Goal: Check status: Check status

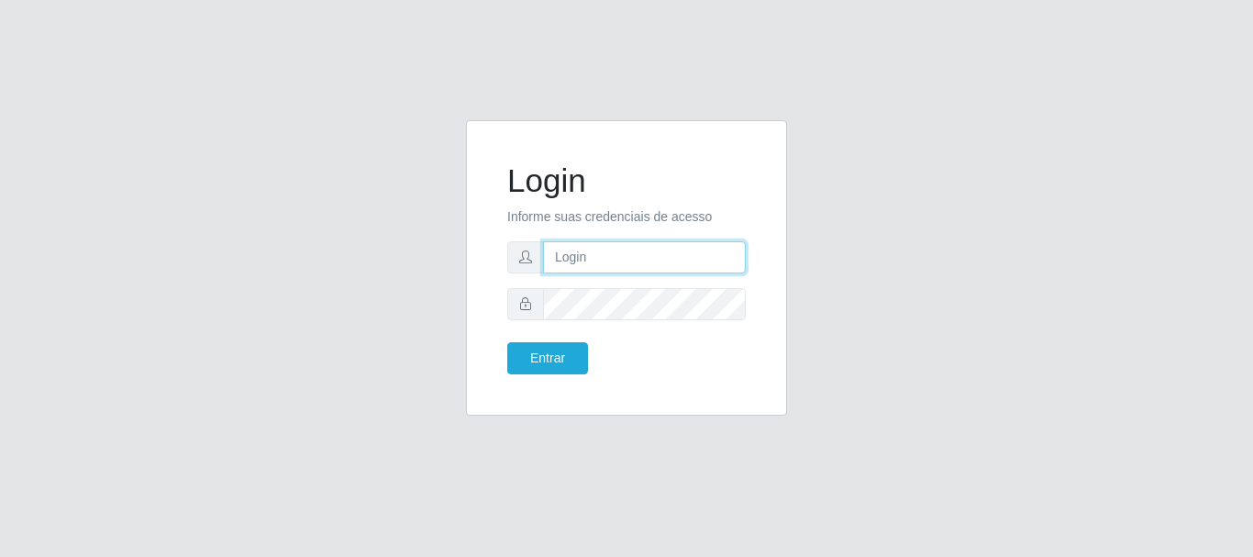
click at [623, 254] on input "text" at bounding box center [644, 257] width 203 height 32
type input "[EMAIL_ADDRESS][DOMAIN_NAME]"
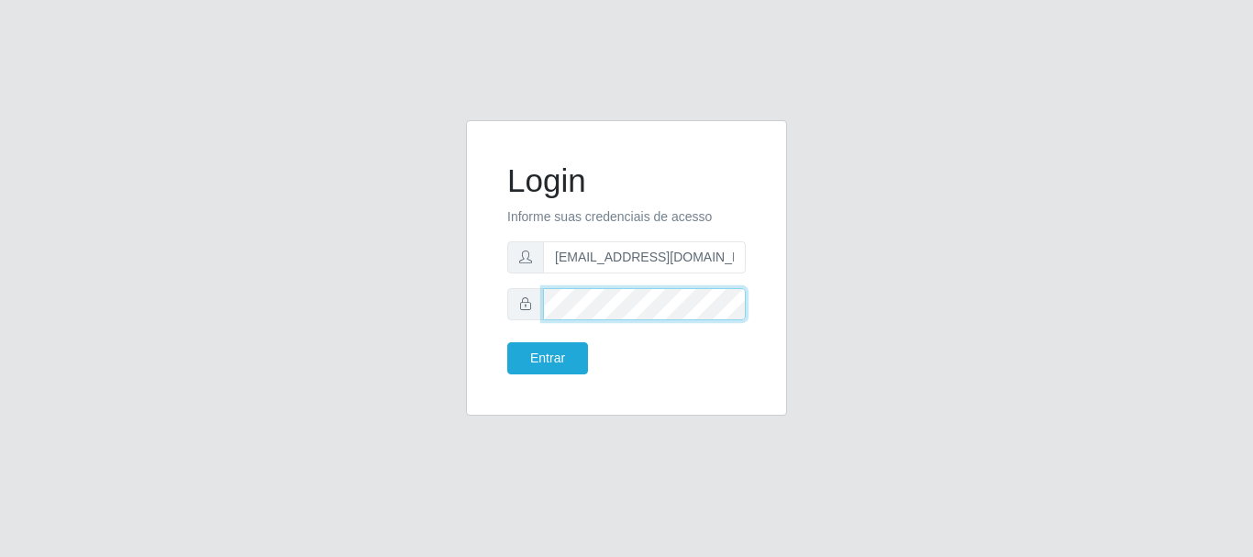
click at [507, 342] on button "Entrar" at bounding box center [547, 358] width 81 height 32
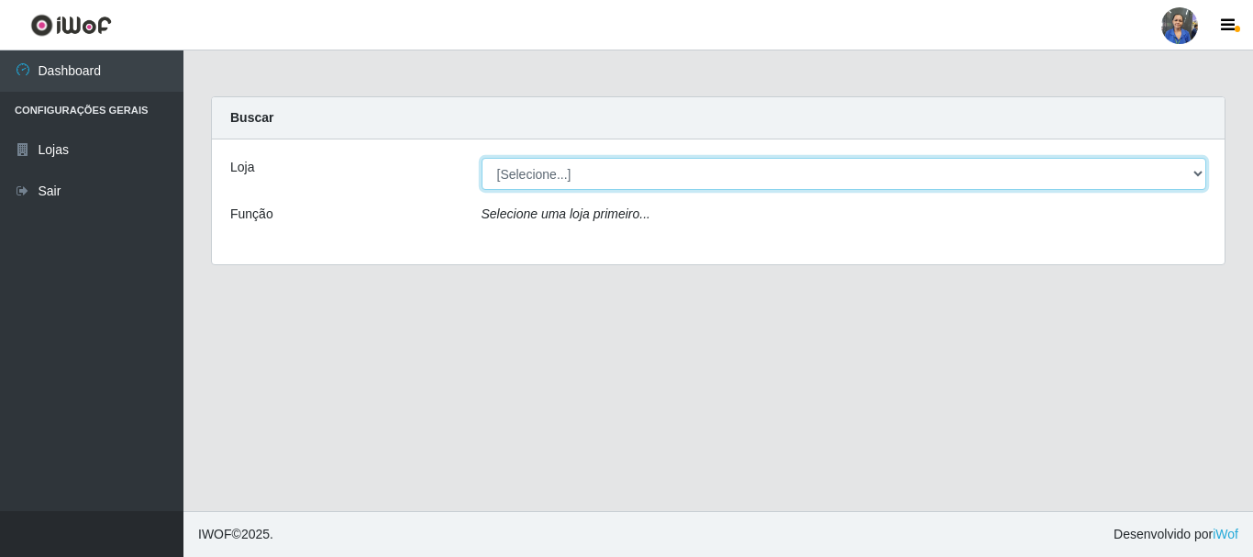
click at [1179, 180] on select "[Selecione...] SuperFácil Atacado - Rodoviária" at bounding box center [845, 174] width 726 height 32
select select "400"
click at [482, 158] on select "[Selecione...] SuperFácil Atacado - Rodoviária" at bounding box center [845, 174] width 726 height 32
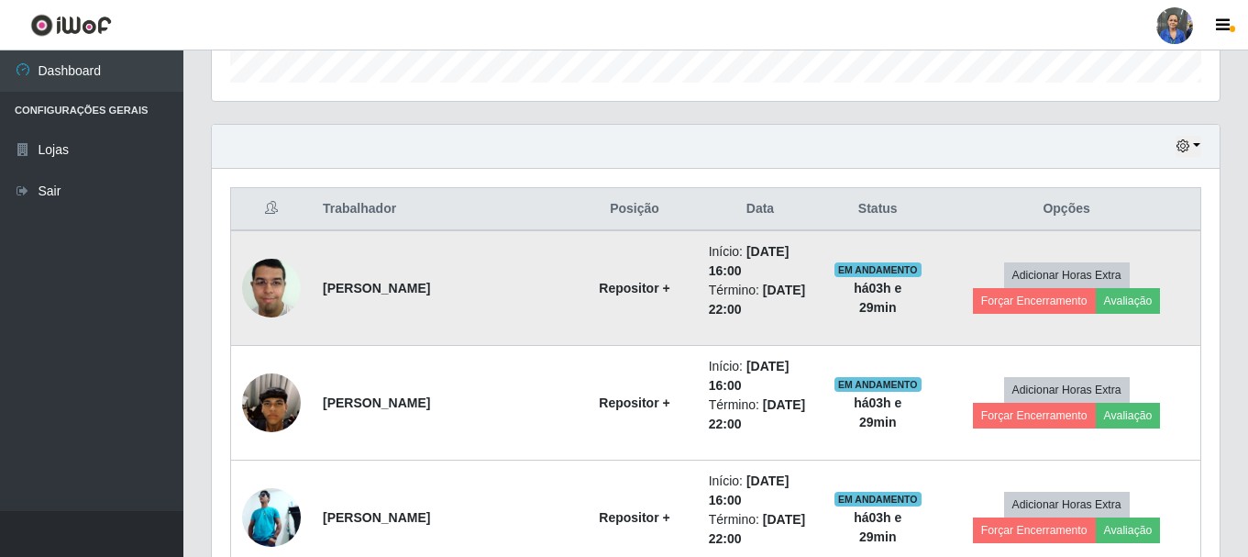
scroll to position [459, 0]
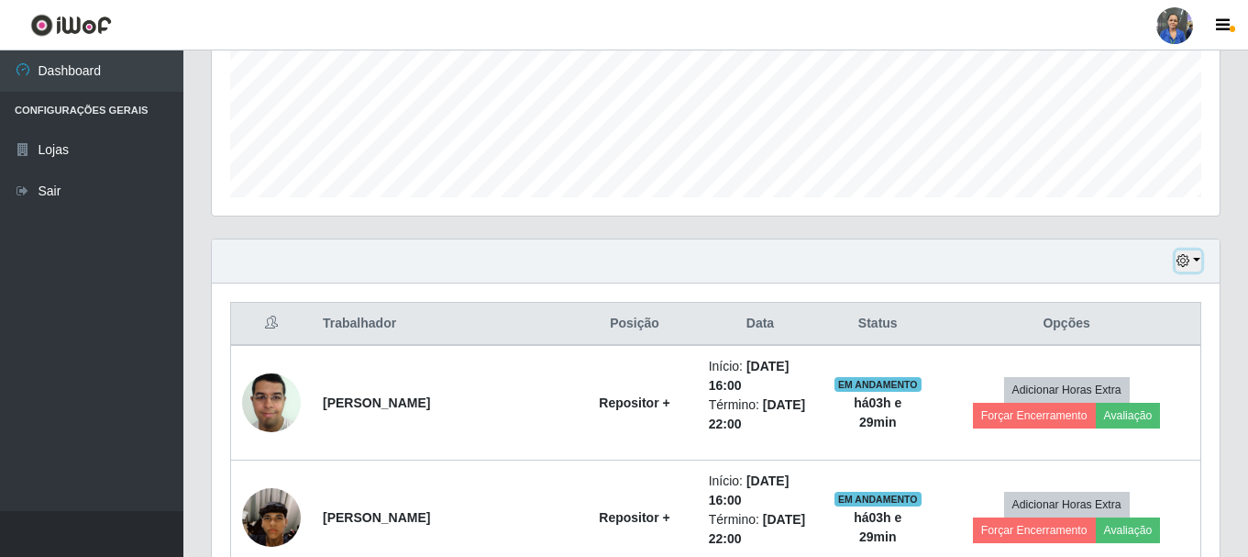
click at [1192, 256] on button "button" at bounding box center [1189, 260] width 26 height 21
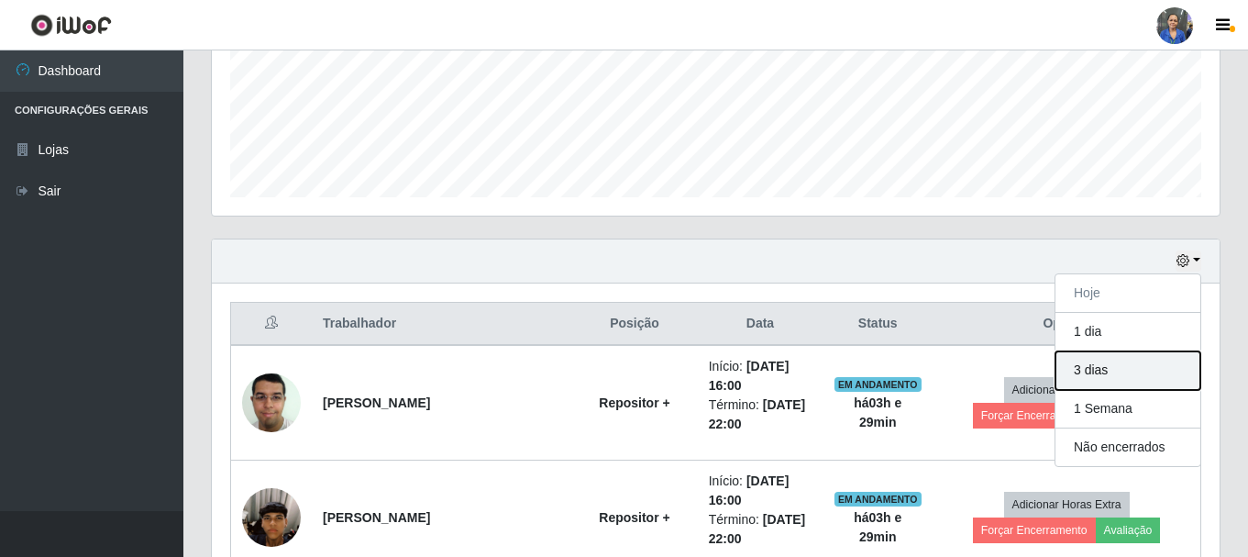
click at [1107, 362] on button "3 dias" at bounding box center [1128, 370] width 145 height 39
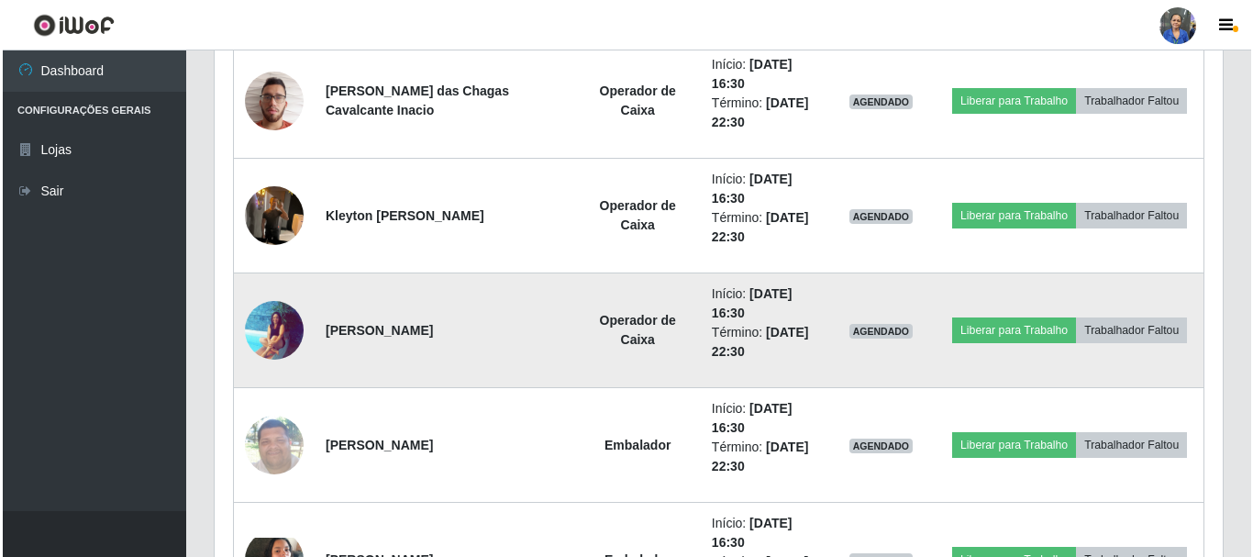
scroll to position [6237, 0]
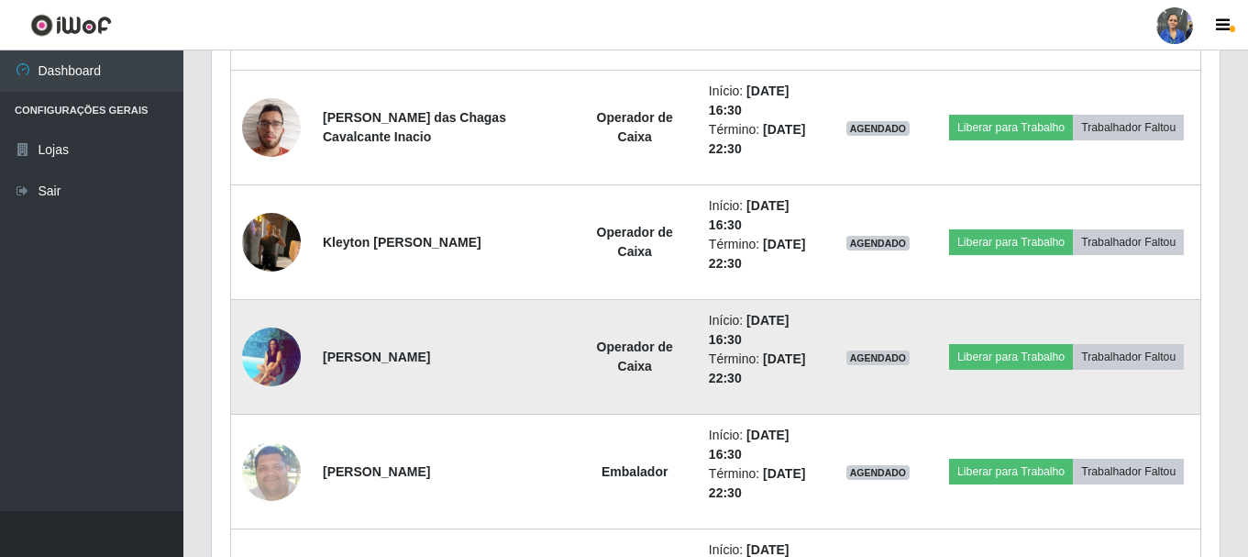
click at [265, 355] on img at bounding box center [271, 357] width 59 height 60
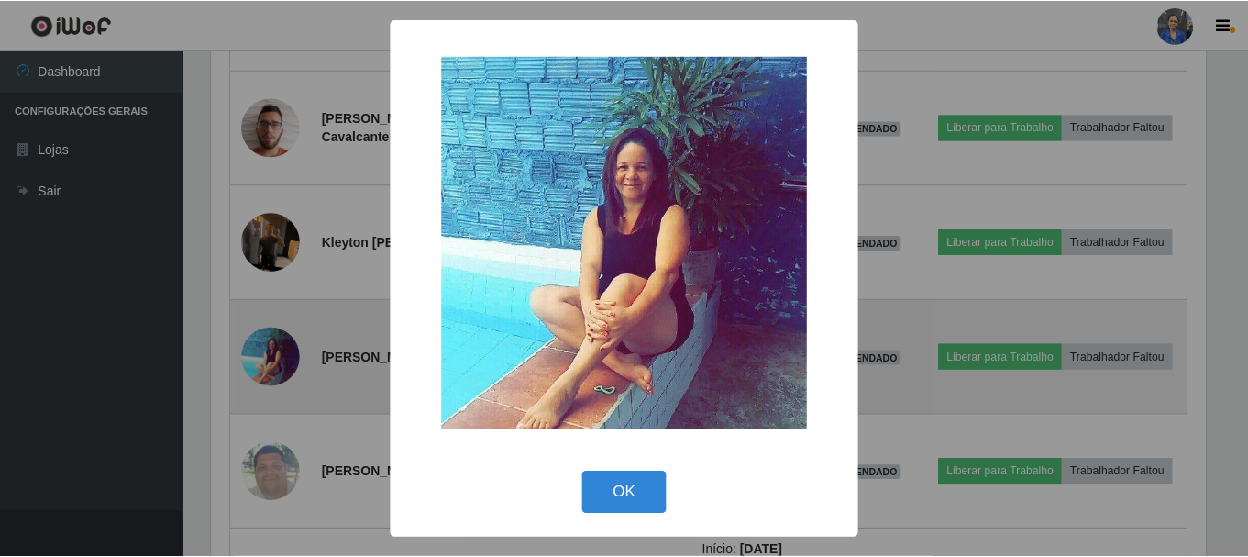
scroll to position [381, 999]
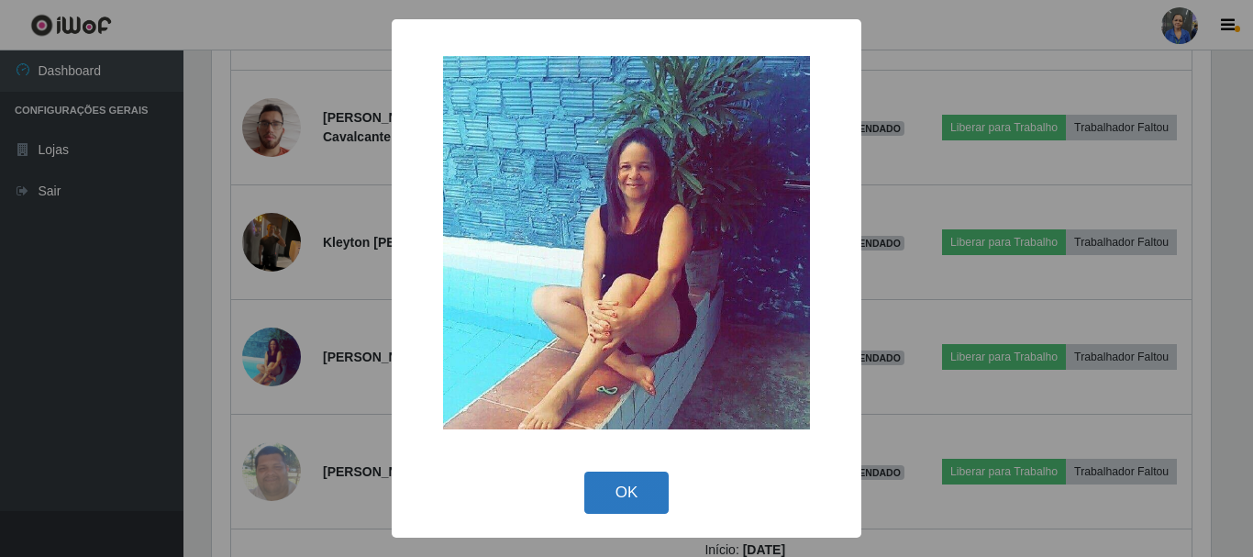
click at [607, 493] on button "OK" at bounding box center [626, 492] width 85 height 43
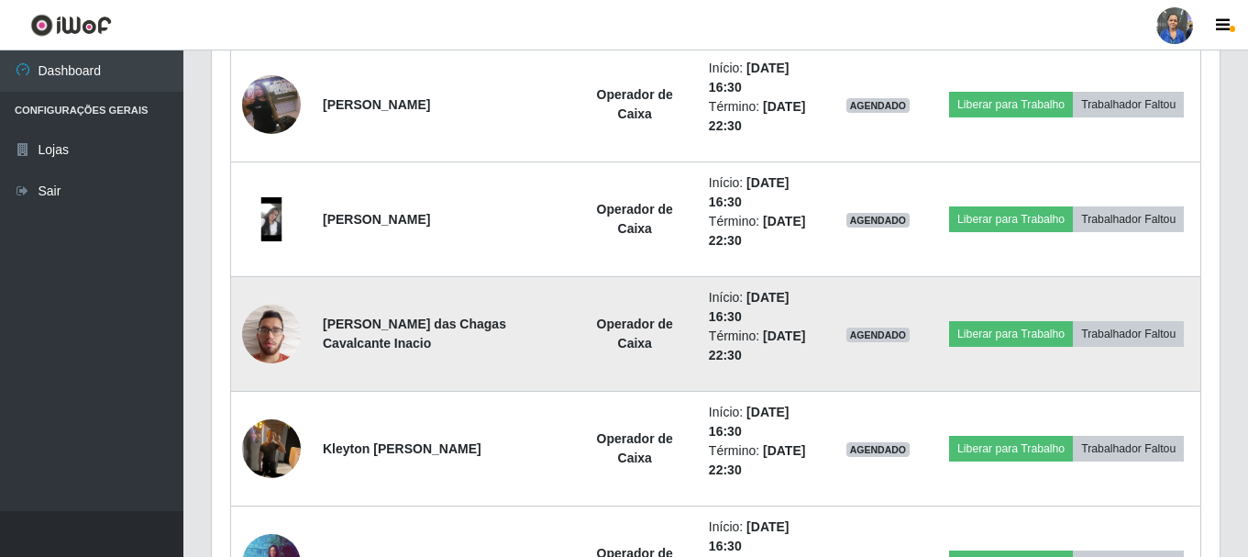
scroll to position [6237, 0]
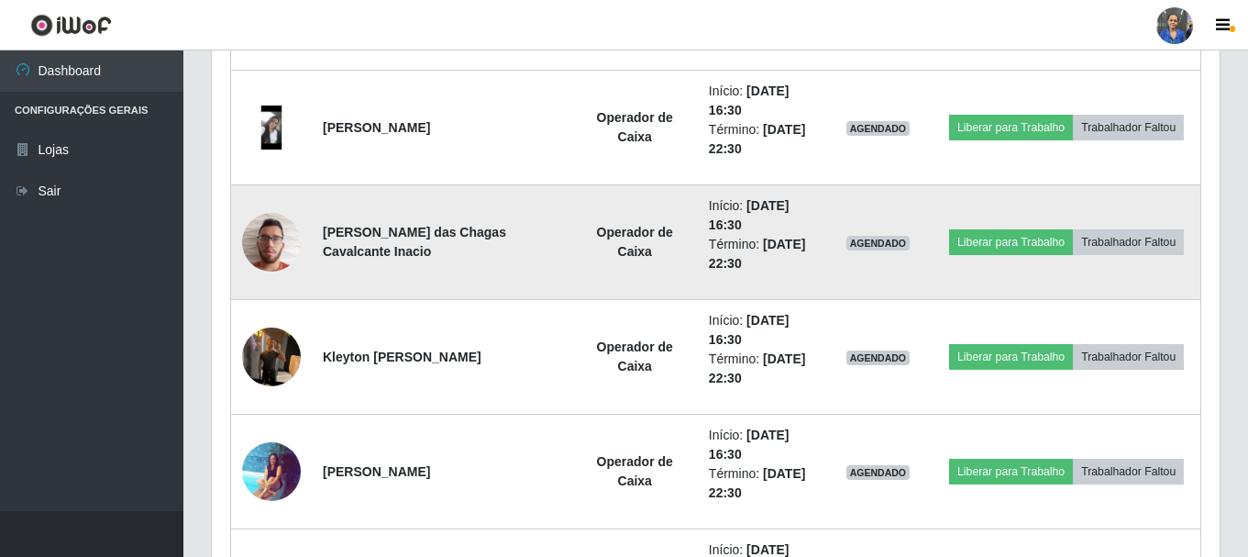
click at [256, 228] on img at bounding box center [271, 242] width 59 height 78
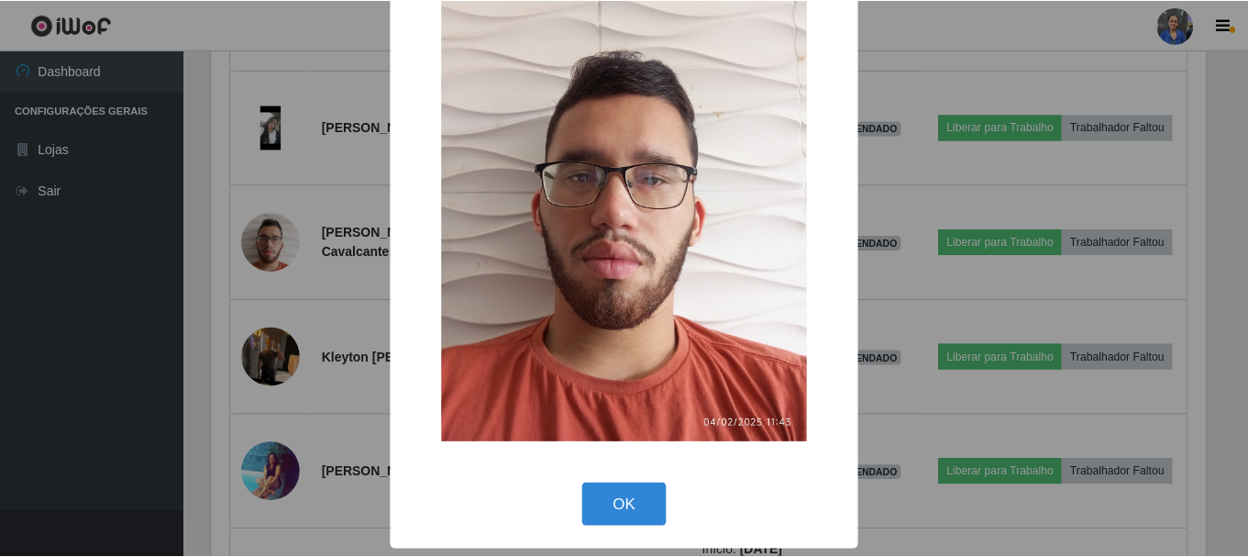
scroll to position [93, 0]
click at [617, 501] on button "OK" at bounding box center [626, 503] width 85 height 43
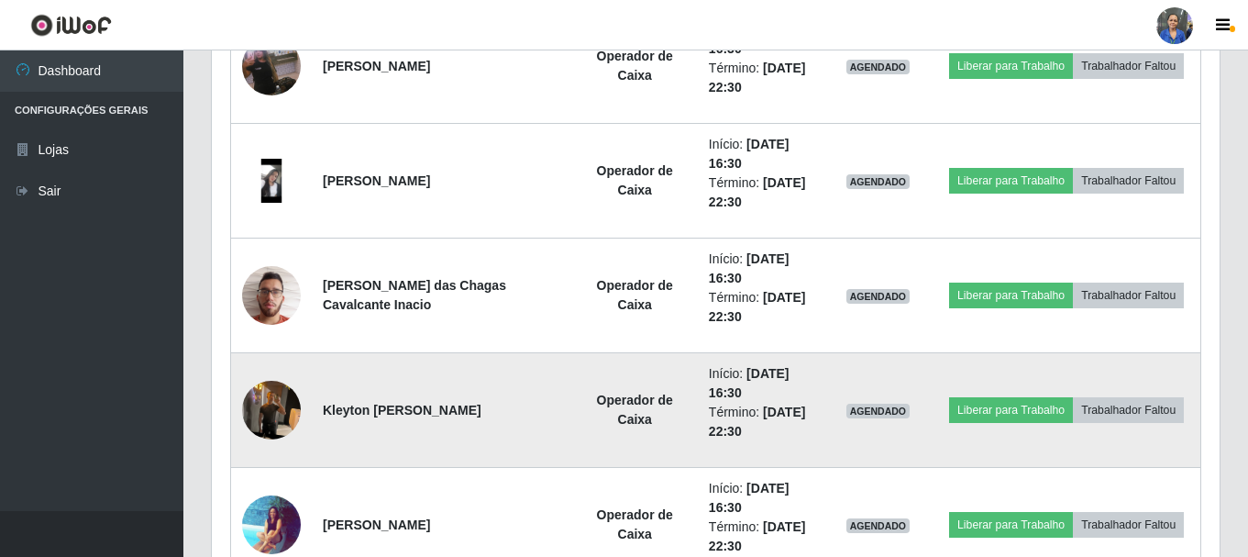
scroll to position [6146, 0]
